Goal: Information Seeking & Learning: Learn about a topic

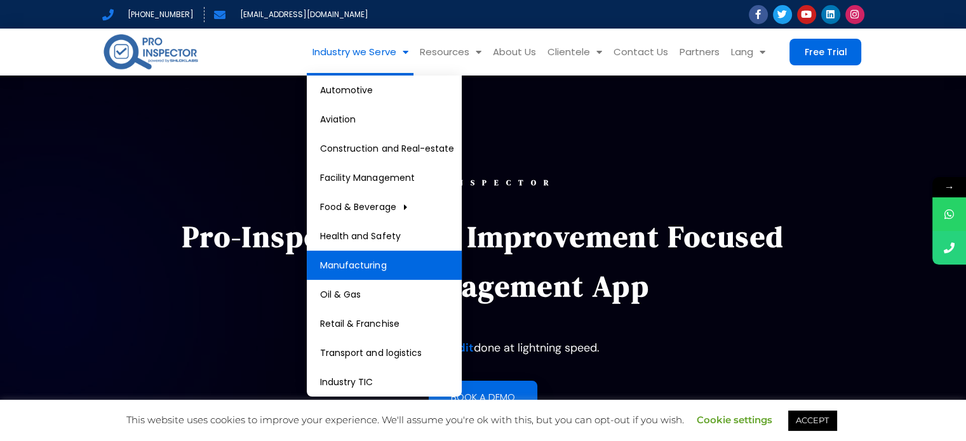
click at [363, 269] on link "Manufacturing" at bounding box center [384, 265] width 155 height 29
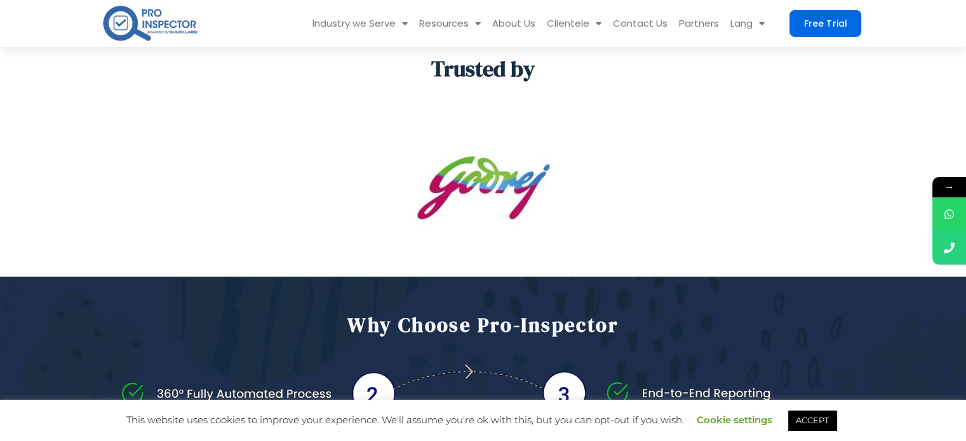
scroll to position [681, 0]
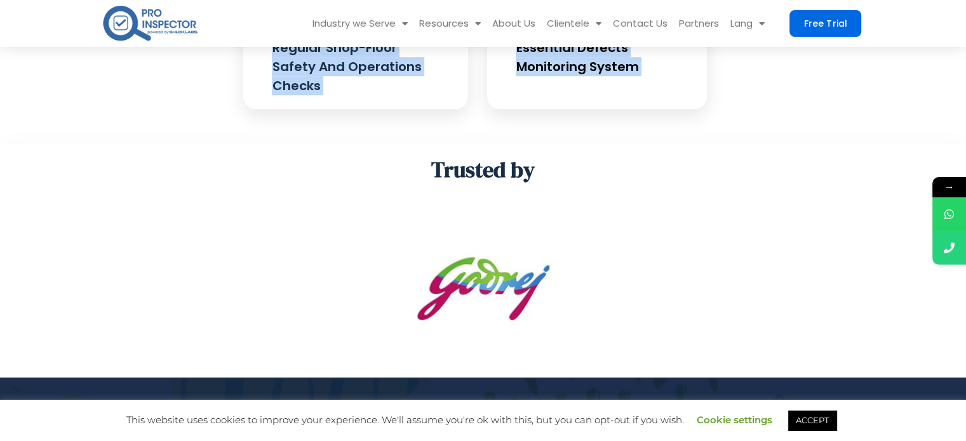
drag, startPoint x: 112, startPoint y: 78, endPoint x: 651, endPoint y: 68, distance: 538.6
copy div "Empower Your Workforce At All Shop-Floors To Conduct Regulatory Compliance! Pro…"
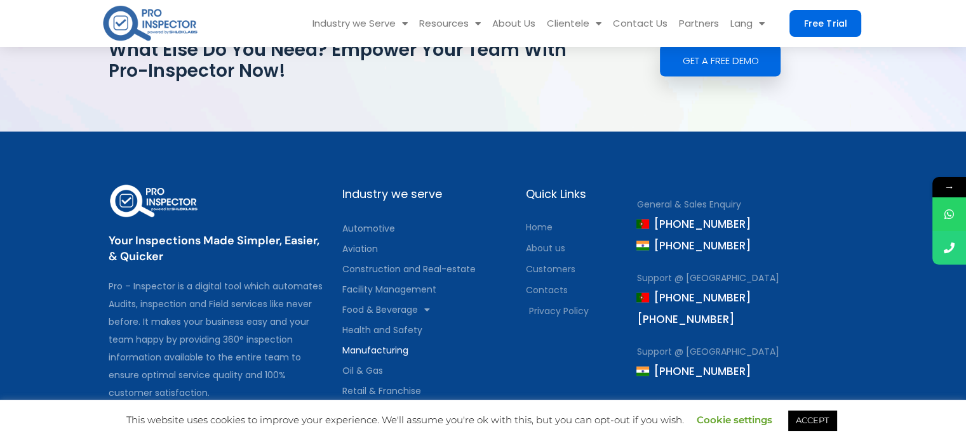
scroll to position [2558, 0]
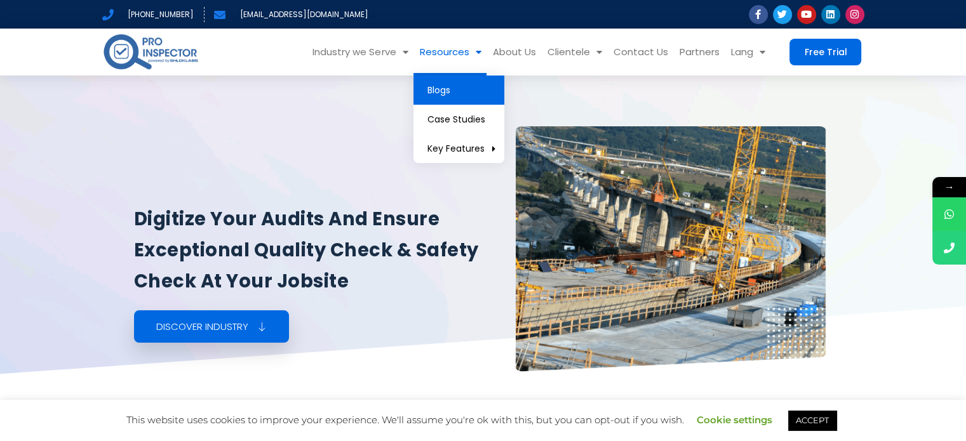
click at [472, 96] on link "Blogs" at bounding box center [458, 90] width 91 height 29
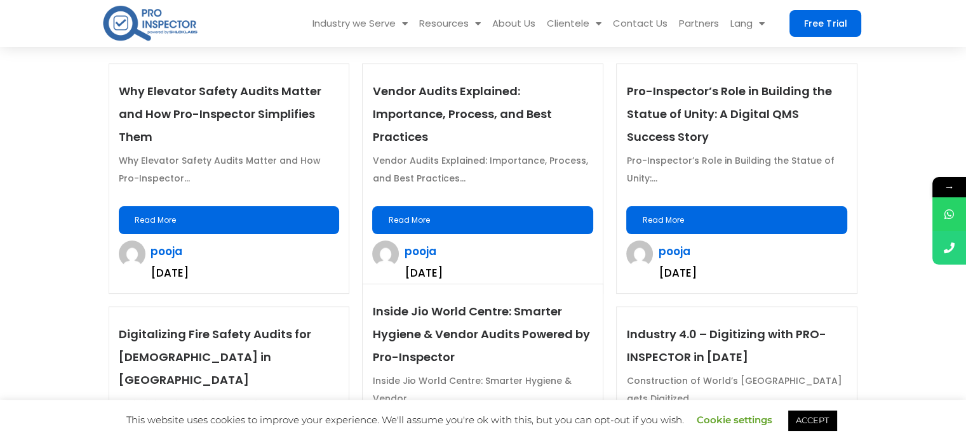
scroll to position [254, 0]
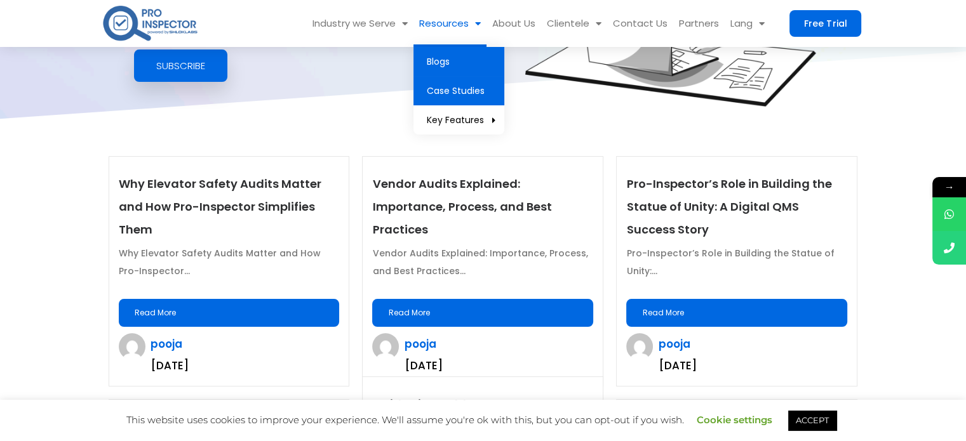
click at [483, 96] on link "Case Studies" at bounding box center [458, 90] width 91 height 29
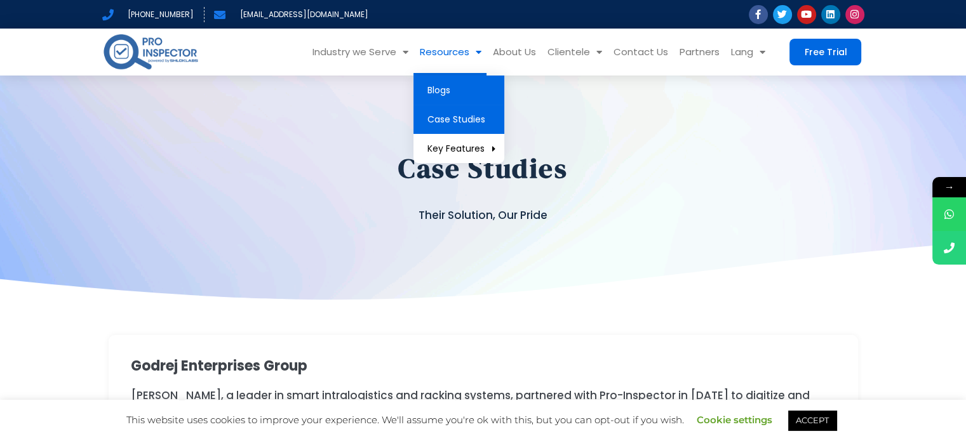
click at [460, 93] on link "Blogs" at bounding box center [458, 90] width 91 height 29
